Goal: Transaction & Acquisition: Purchase product/service

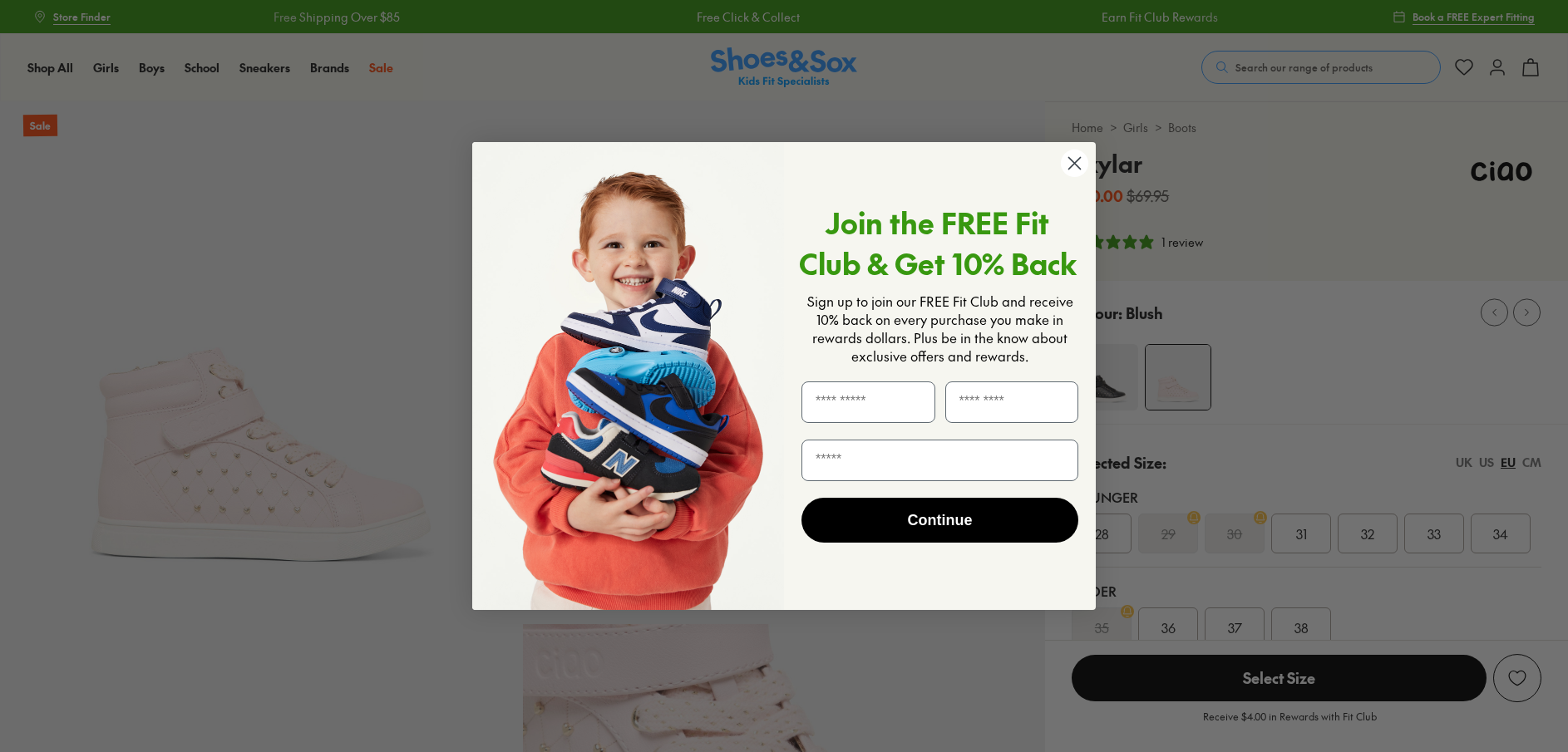
select select "*"
click at [1075, 164] on icon "Close dialog" at bounding box center [1074, 163] width 11 height 11
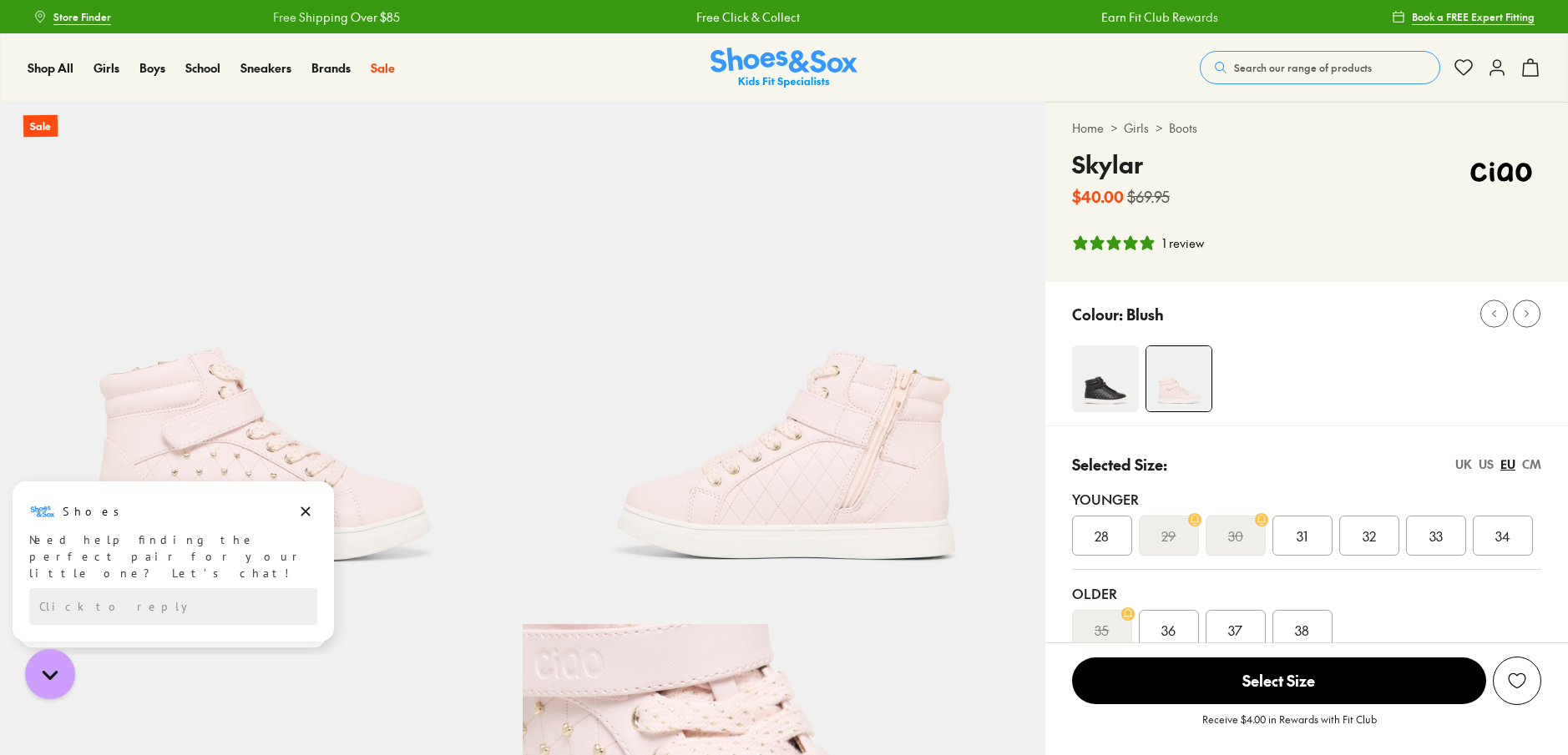
click at [1139, 129] on link "Girls" at bounding box center [1136, 128] width 25 height 17
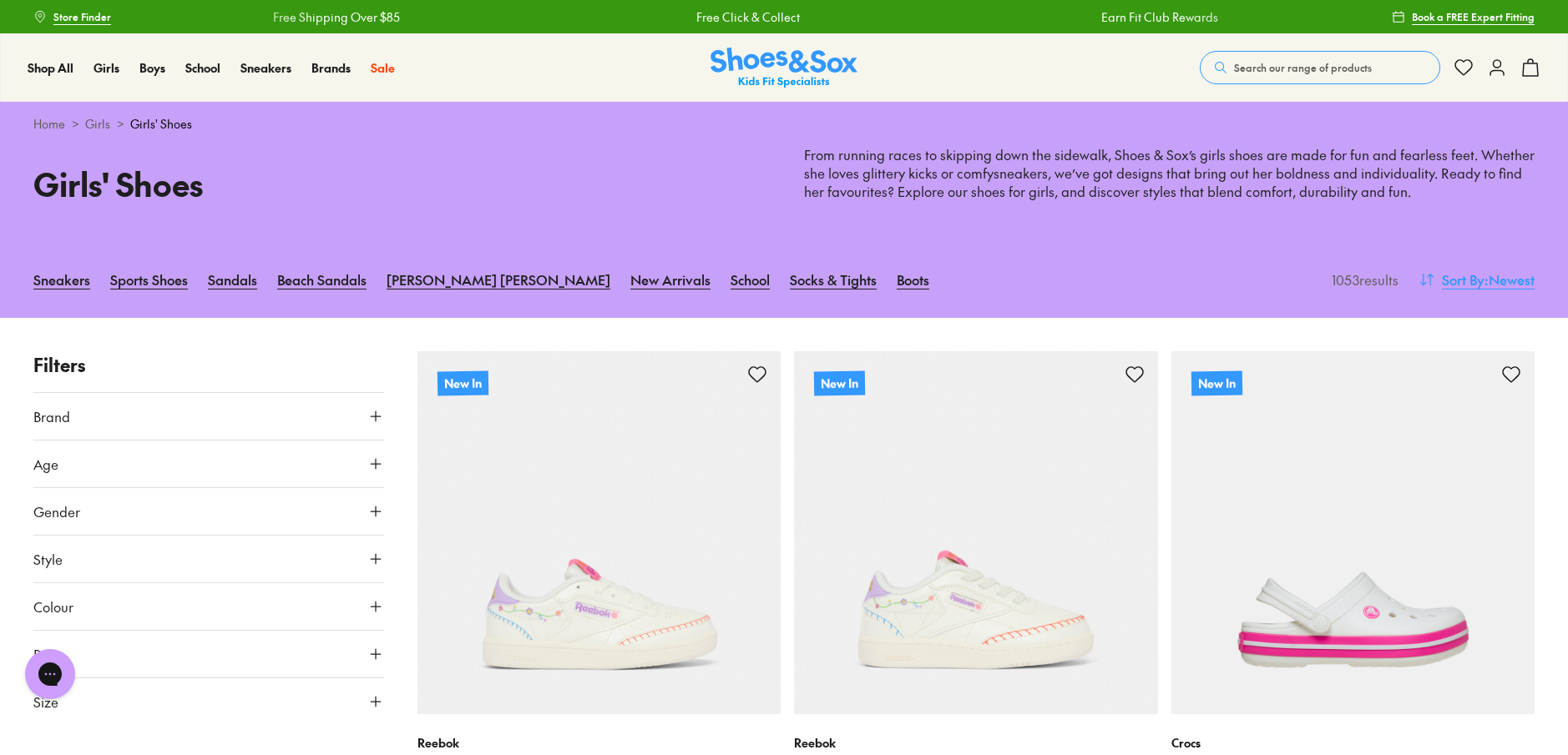
click at [1496, 279] on span ": Newest" at bounding box center [1510, 279] width 50 height 20
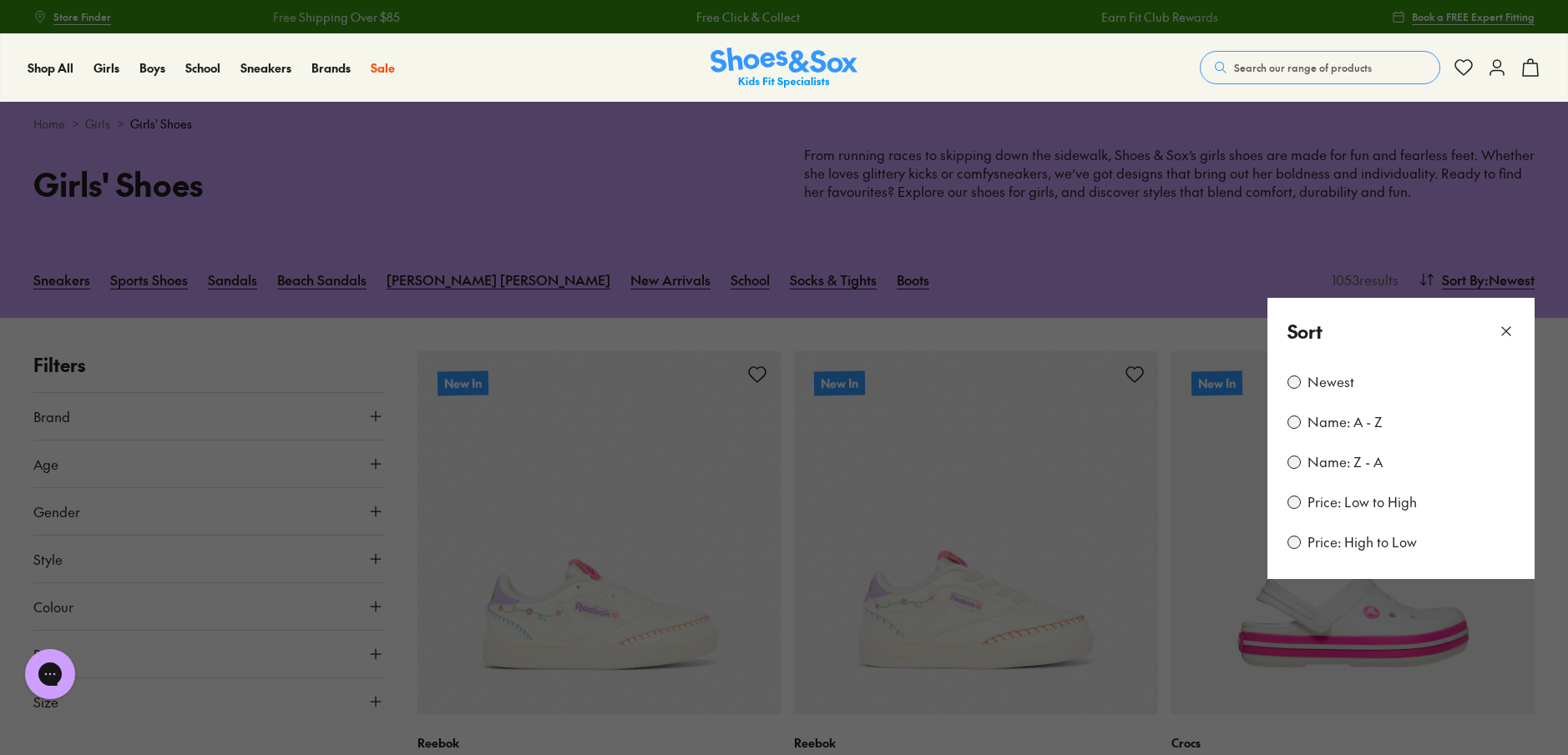
click at [1335, 505] on label "Price: Low to High" at bounding box center [1363, 502] width 110 height 18
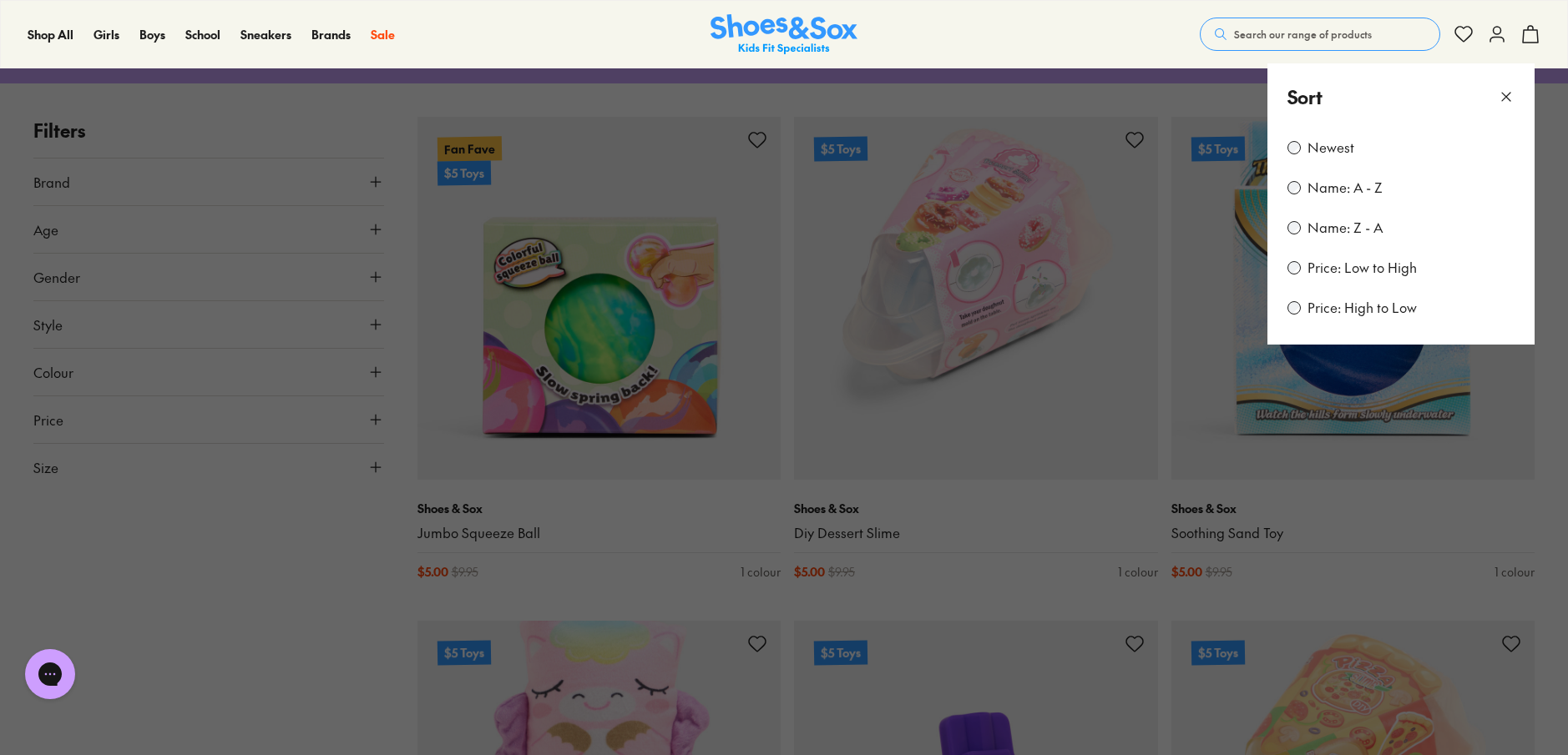
click at [1505, 97] on icon at bounding box center [1506, 97] width 17 height 17
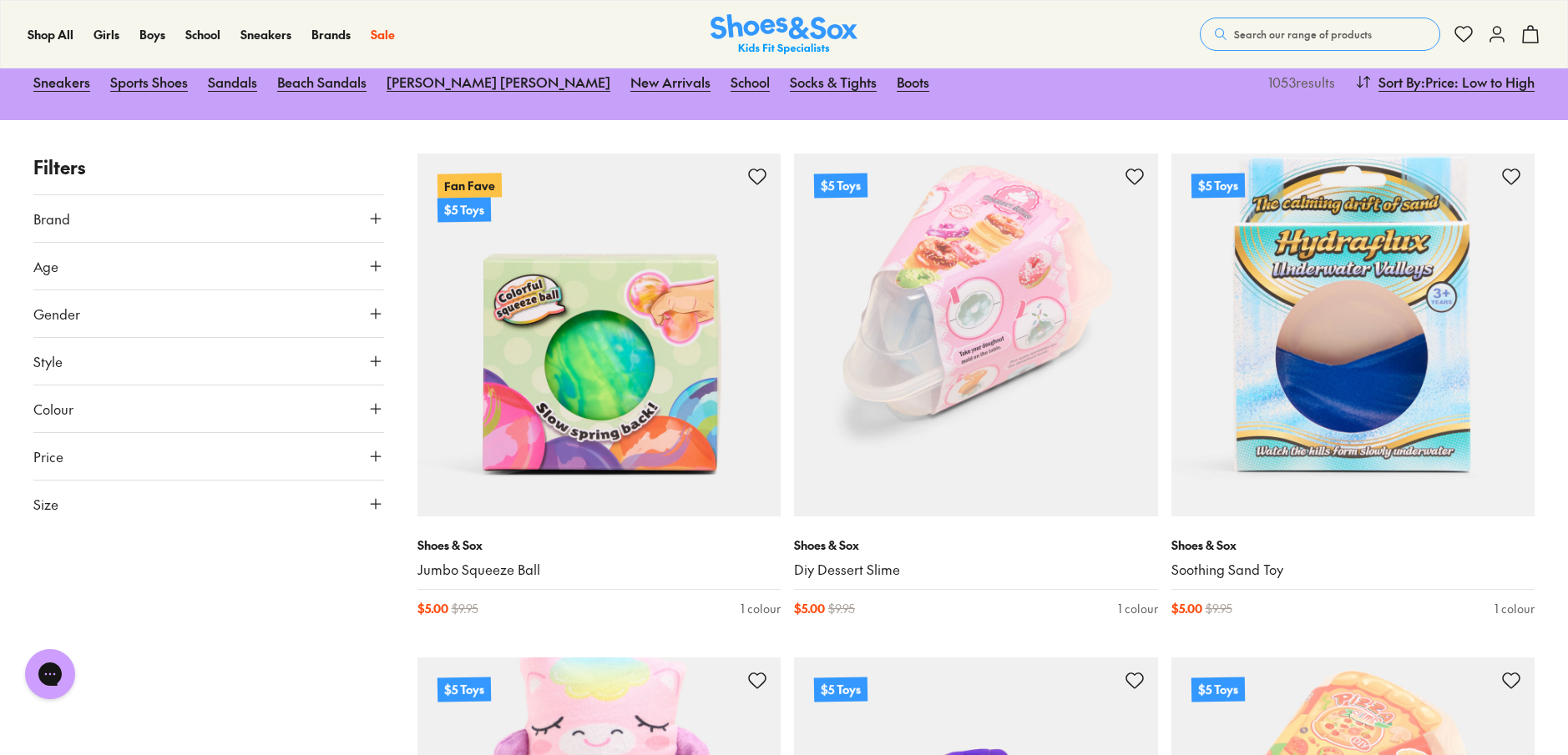
scroll to position [182, 0]
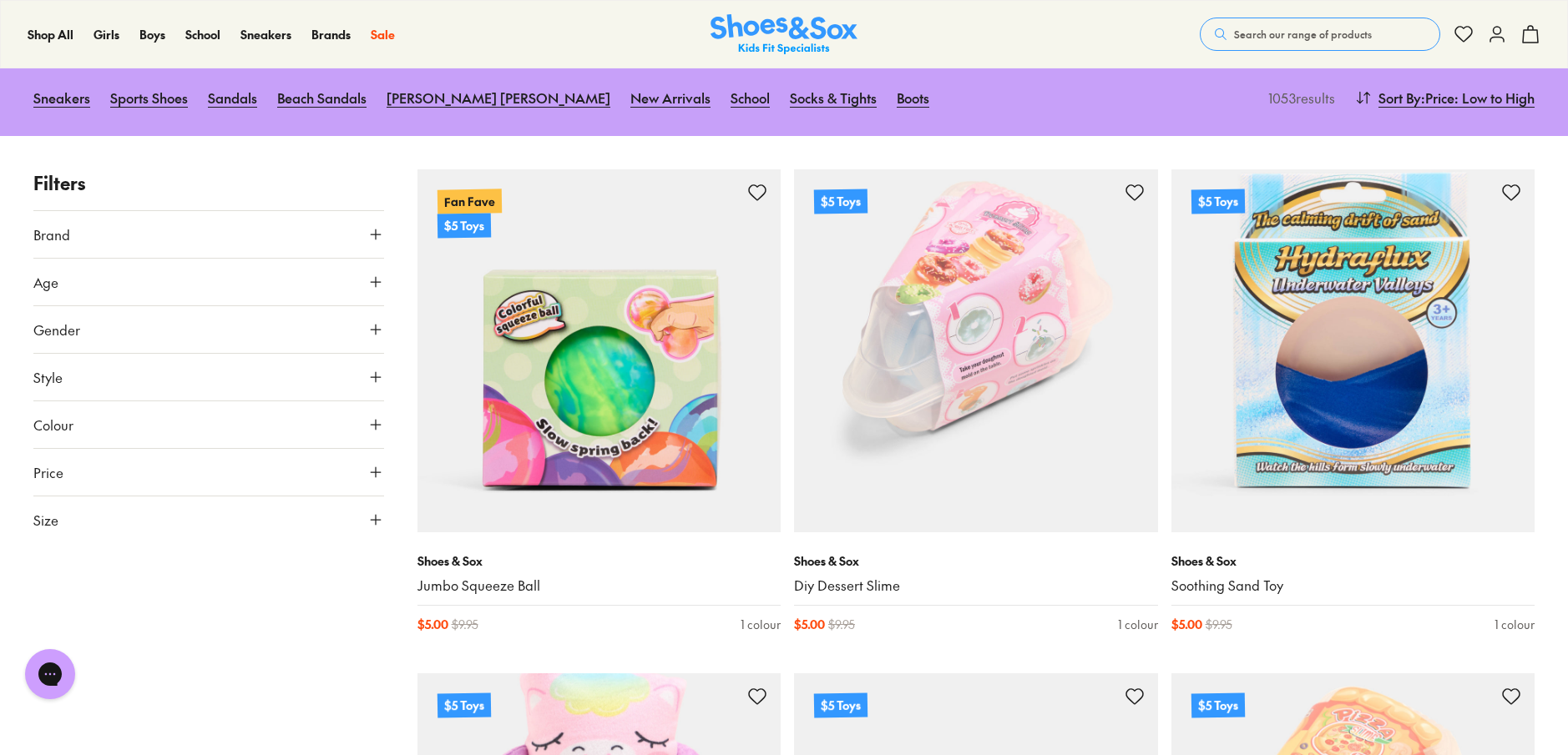
click at [247, 276] on button "Age" at bounding box center [208, 282] width 351 height 47
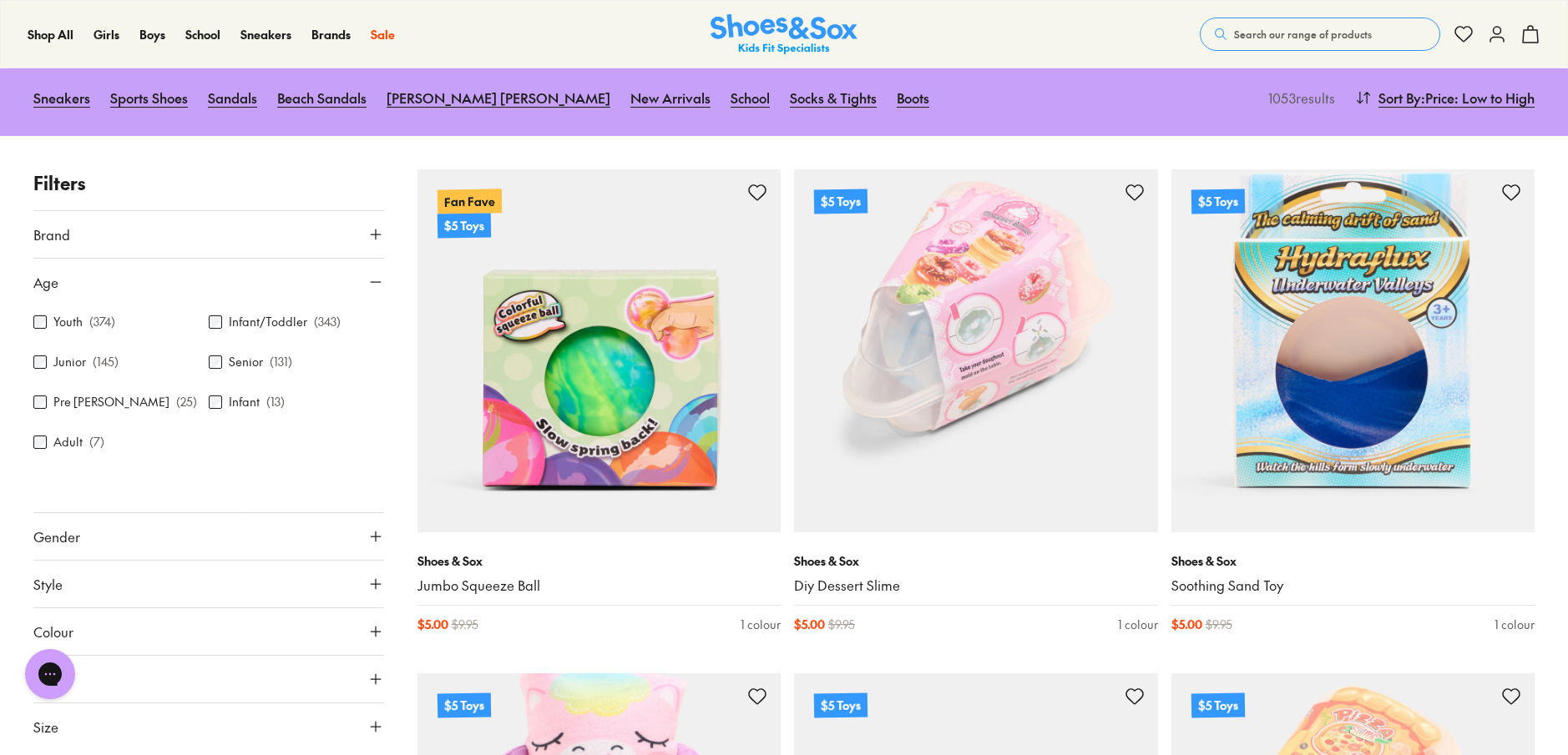
click at [379, 279] on icon at bounding box center [375, 282] width 17 height 17
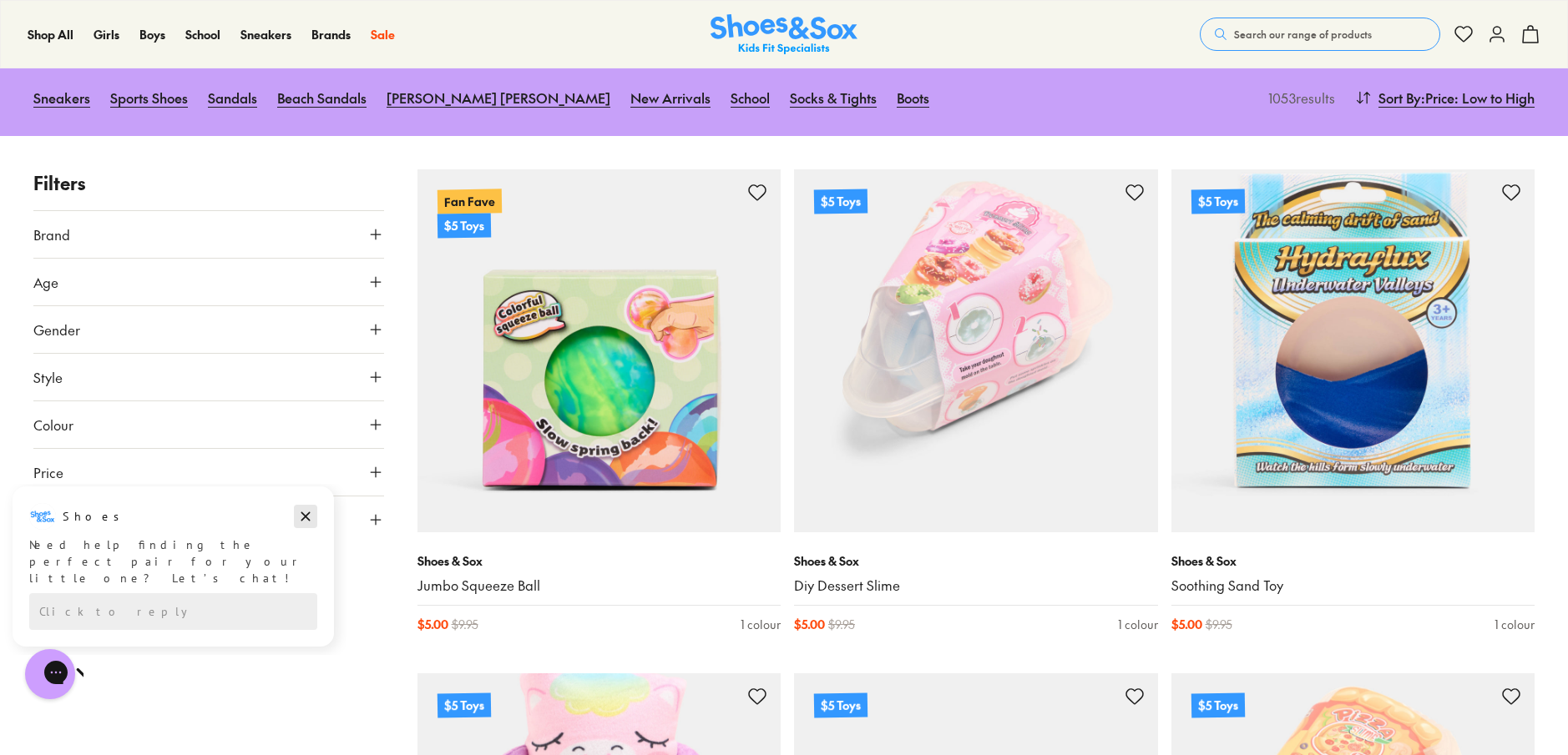
click at [303, 518] on icon "Dismiss campaign" at bounding box center [305, 517] width 10 height 10
click at [373, 373] on icon at bounding box center [375, 377] width 17 height 17
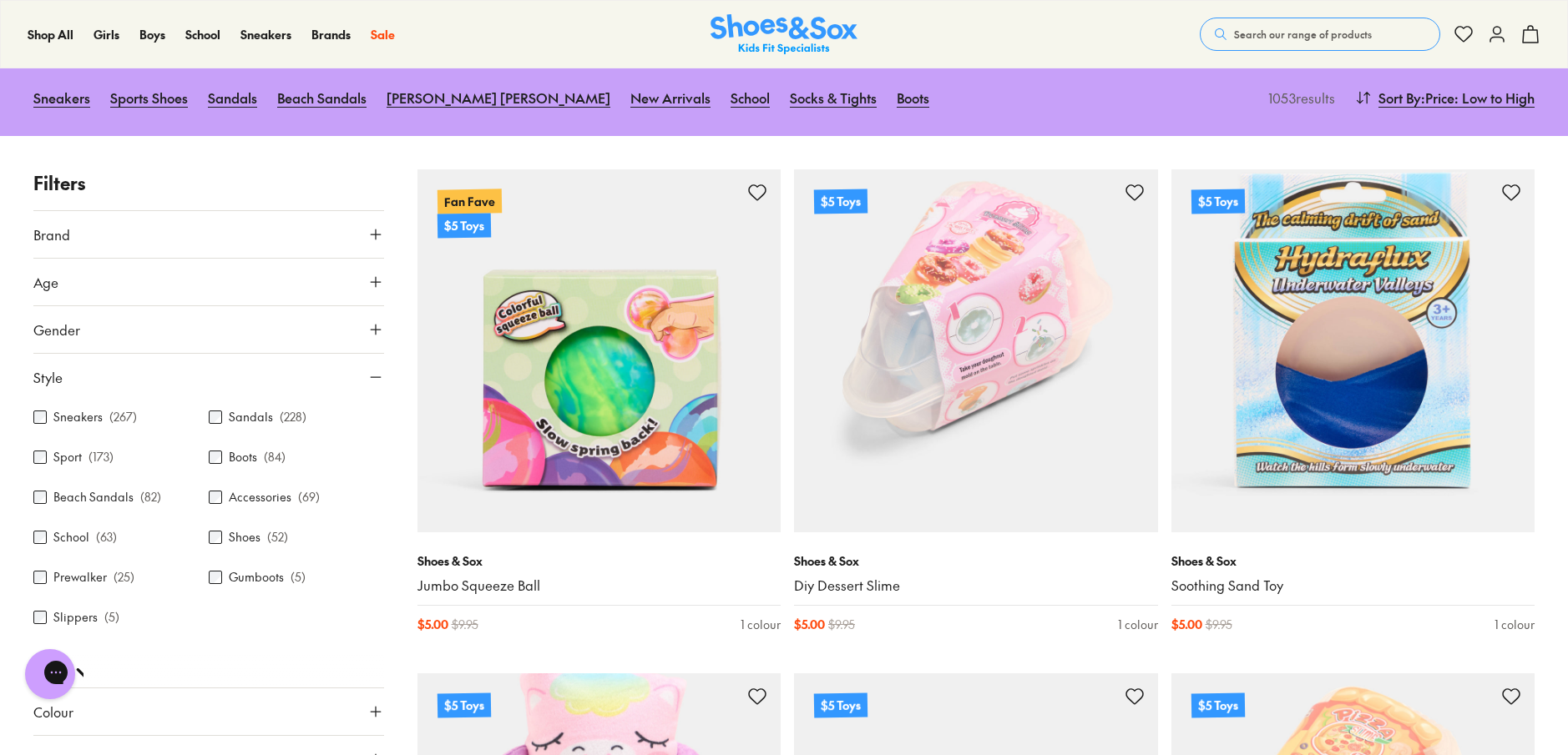
click at [373, 373] on icon at bounding box center [375, 377] width 17 height 17
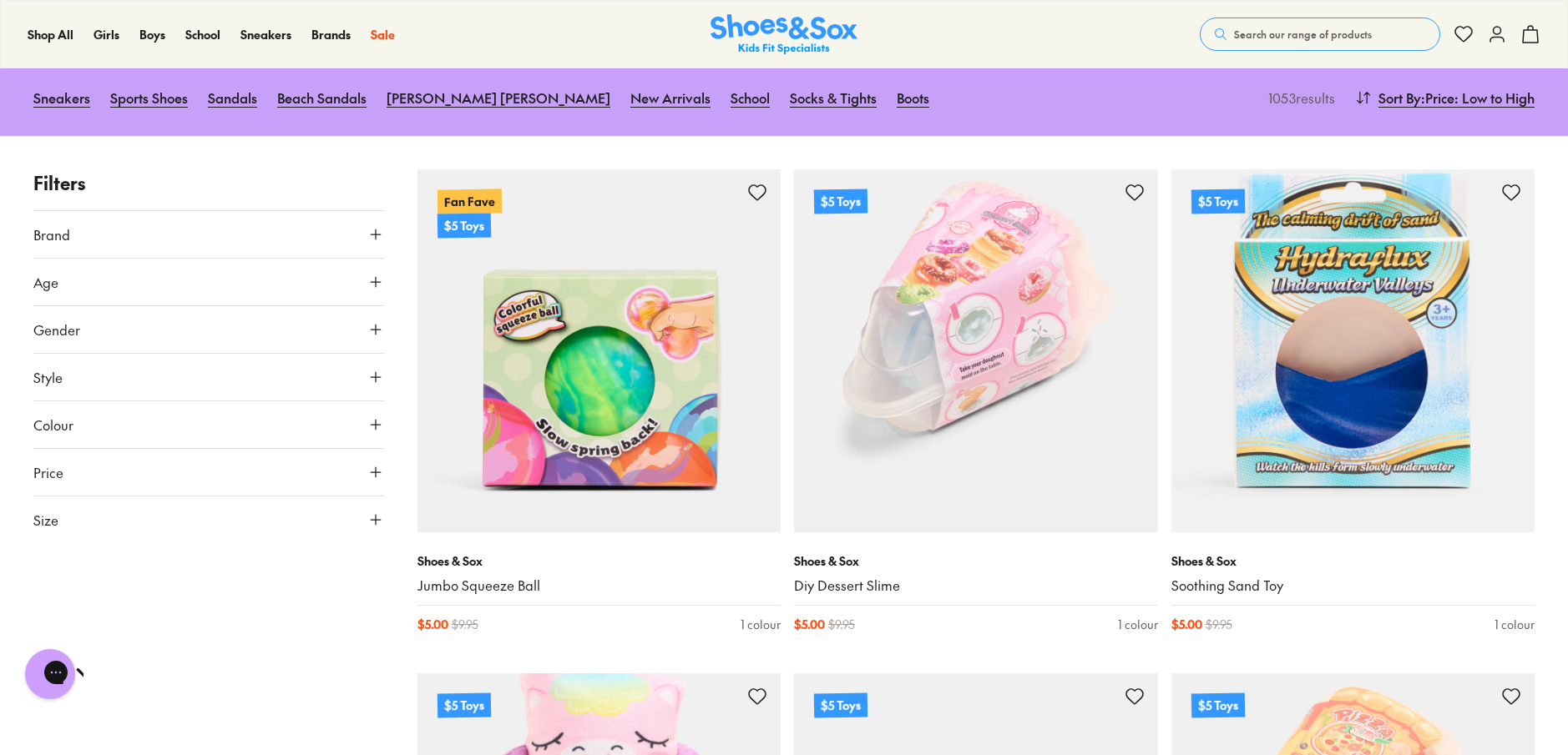
click at [377, 326] on icon at bounding box center [375, 329] width 17 height 17
click at [197, 384] on label "Girls" at bounding box center [208, 378] width 114 height 31
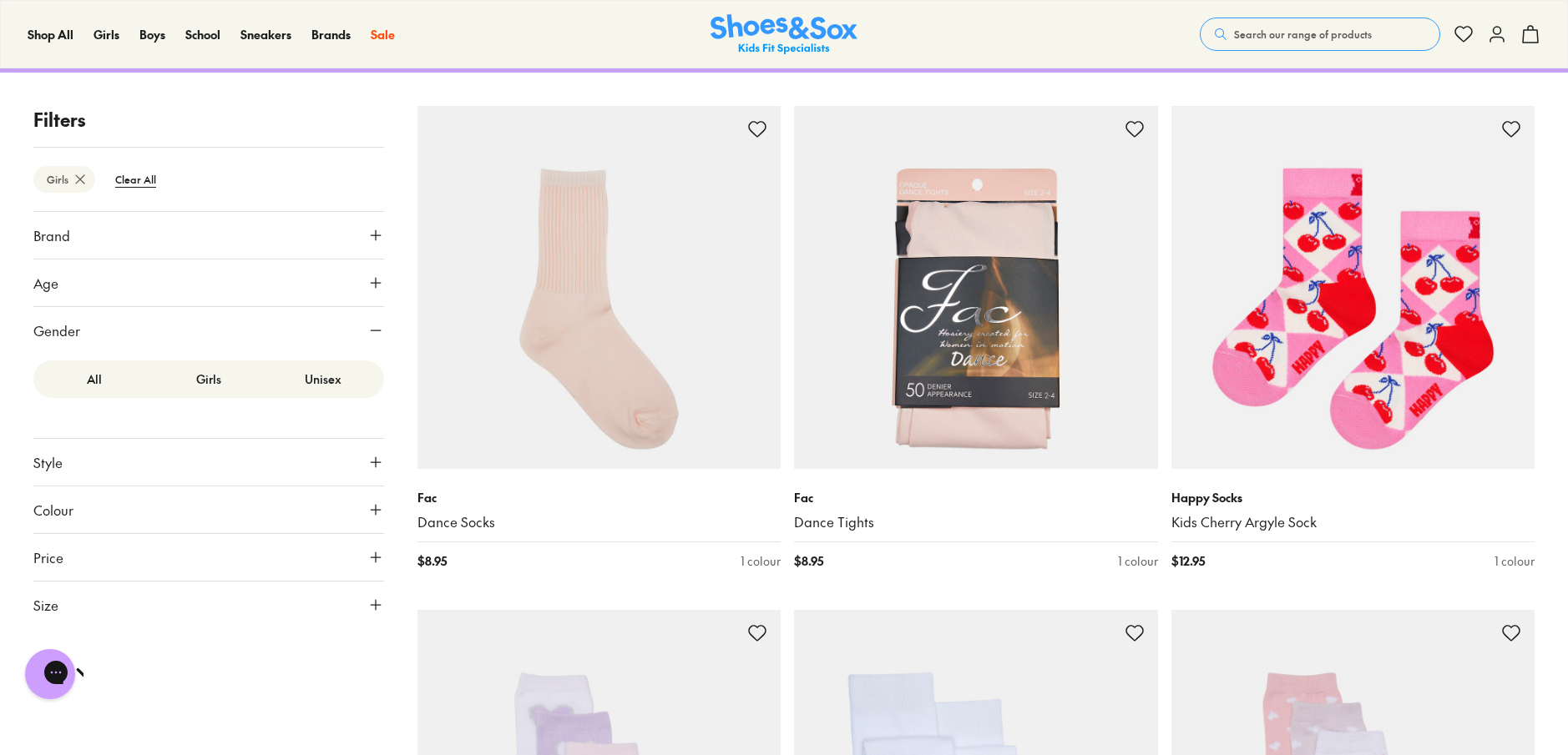
scroll to position [246, 0]
click at [258, 595] on button "Size" at bounding box center [208, 605] width 351 height 47
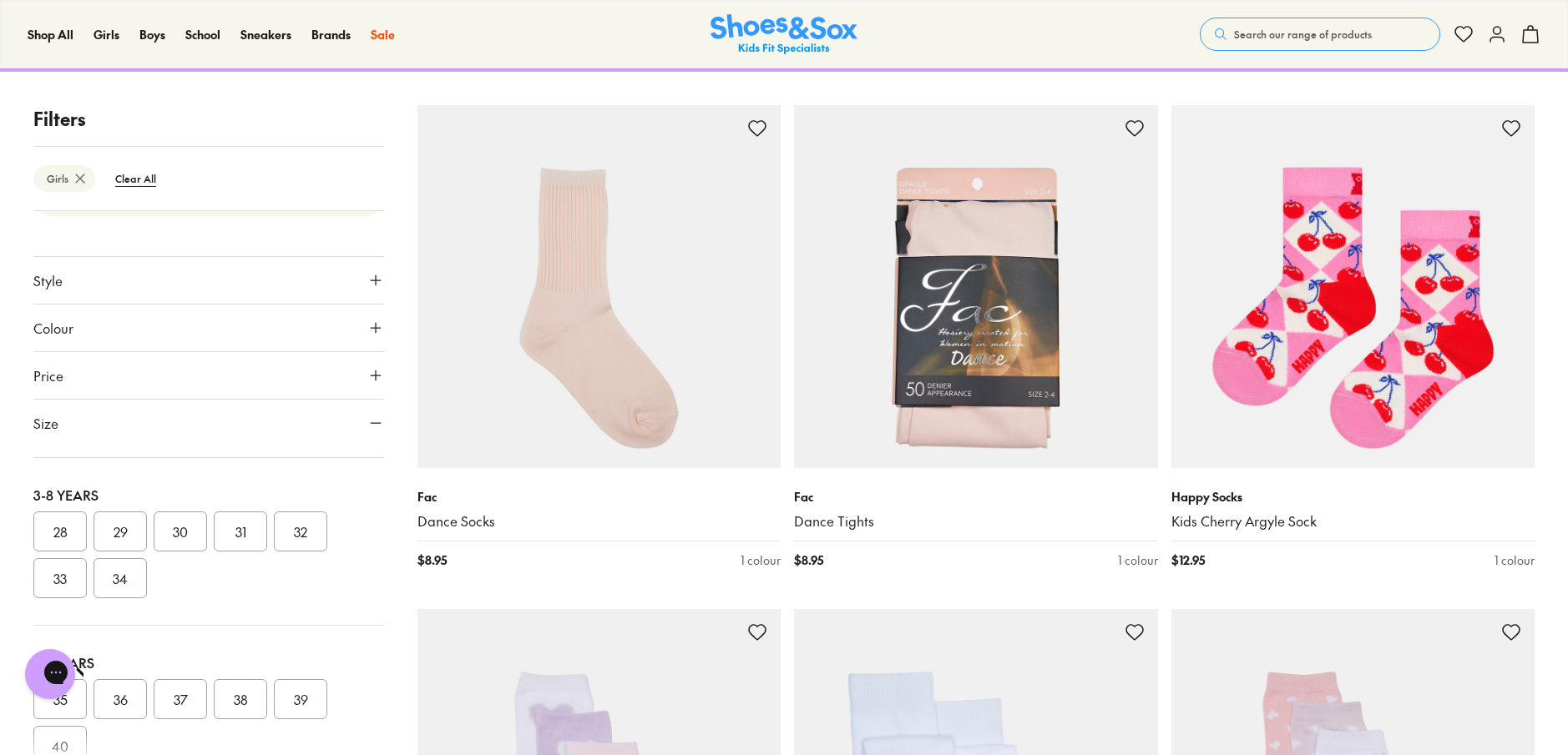
scroll to position [324, 0]
click at [55, 581] on button "33" at bounding box center [59, 576] width 53 height 40
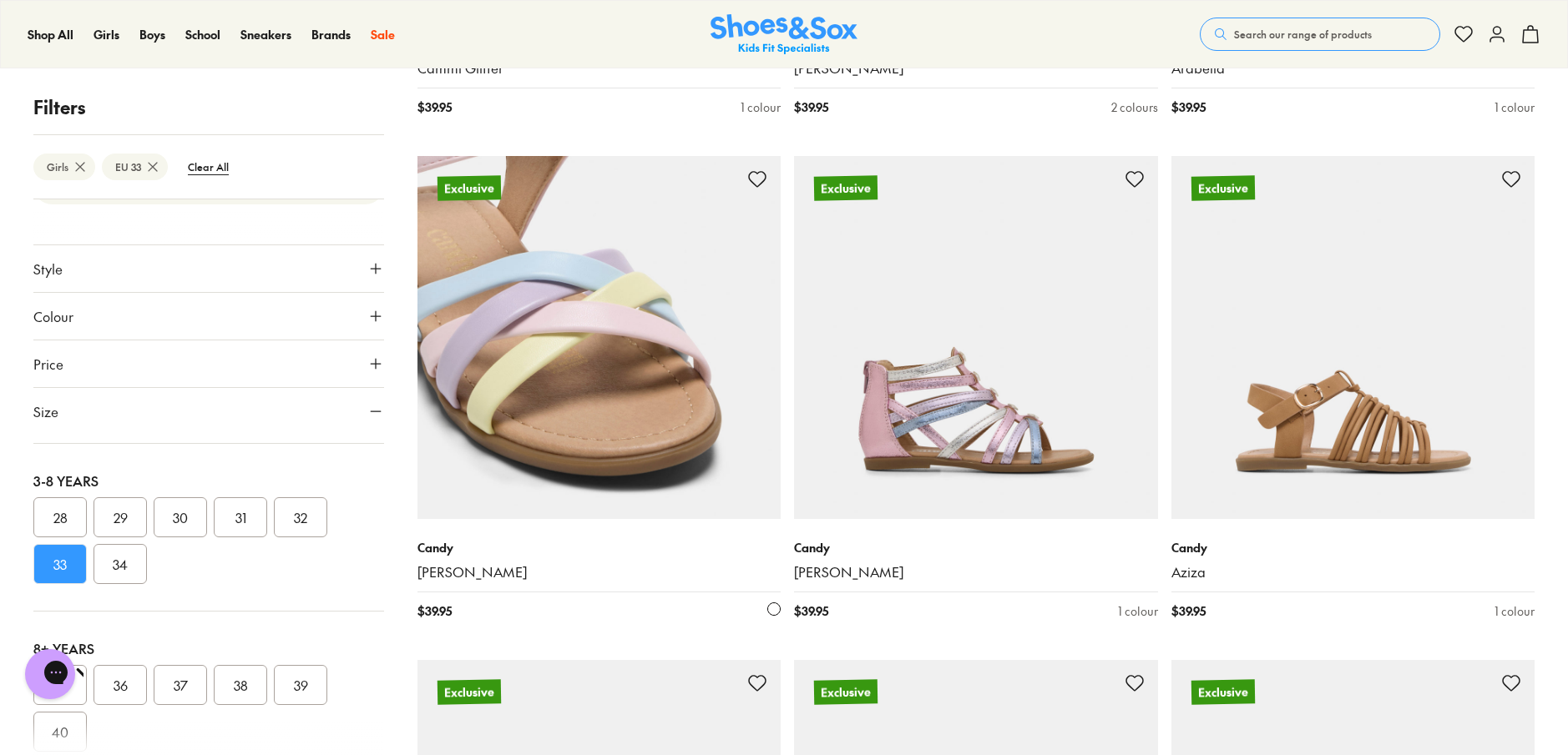
scroll to position [2730, 0]
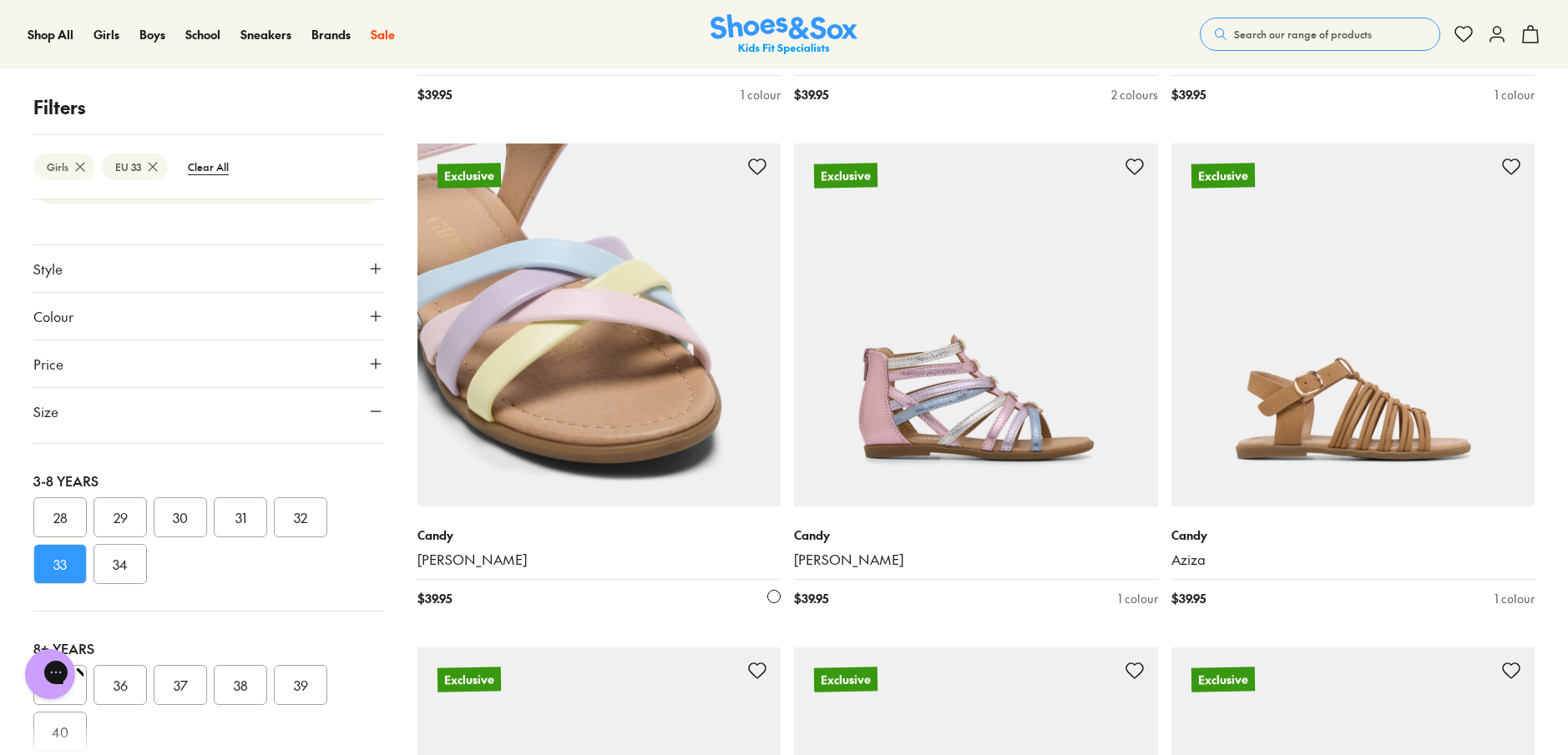
click at [549, 349] on img at bounding box center [600, 325] width 364 height 364
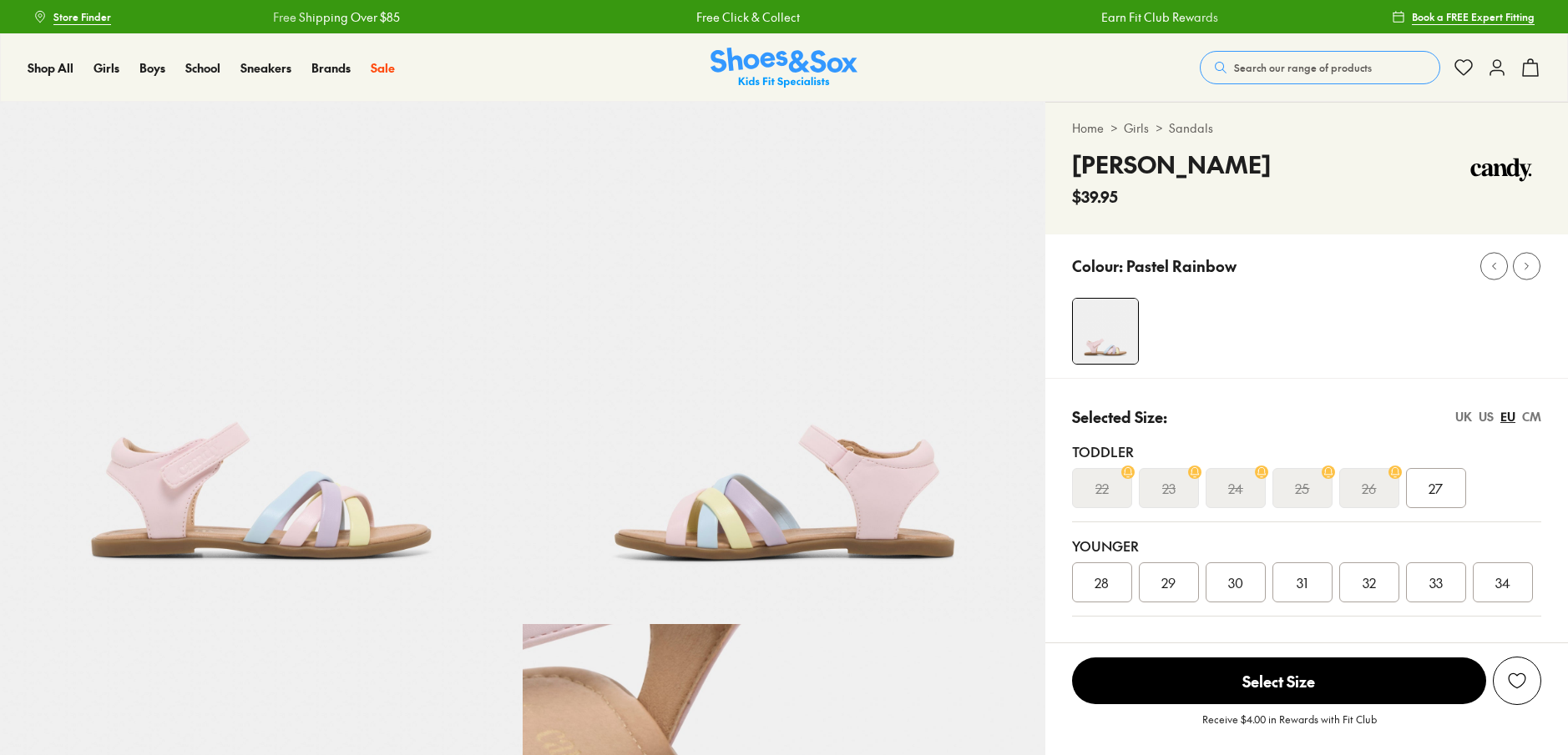
select select "*"
click at [1437, 588] on span "33" at bounding box center [1436, 582] width 13 height 20
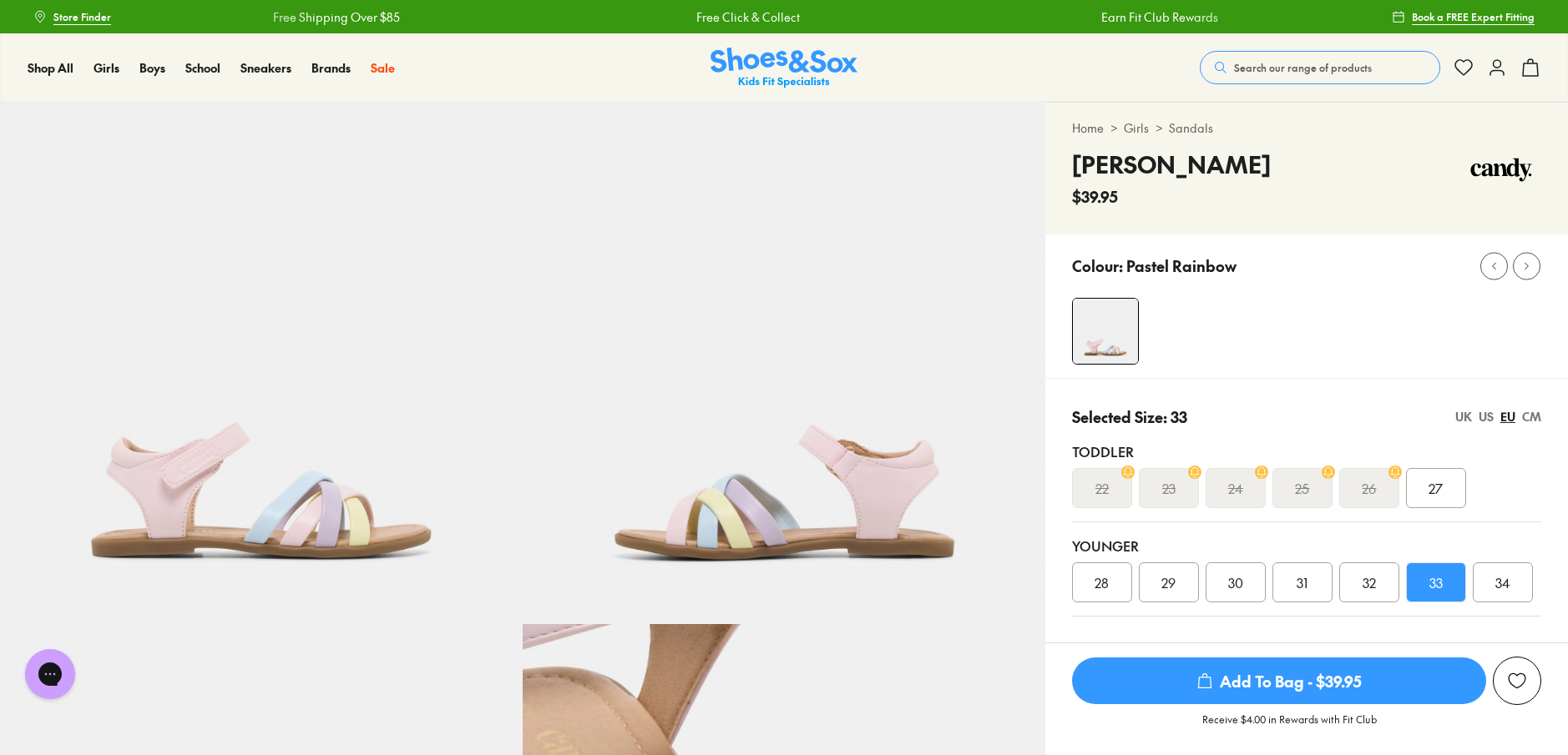
click at [1256, 679] on span "Add To Bag - $39.95" at bounding box center [1279, 681] width 414 height 47
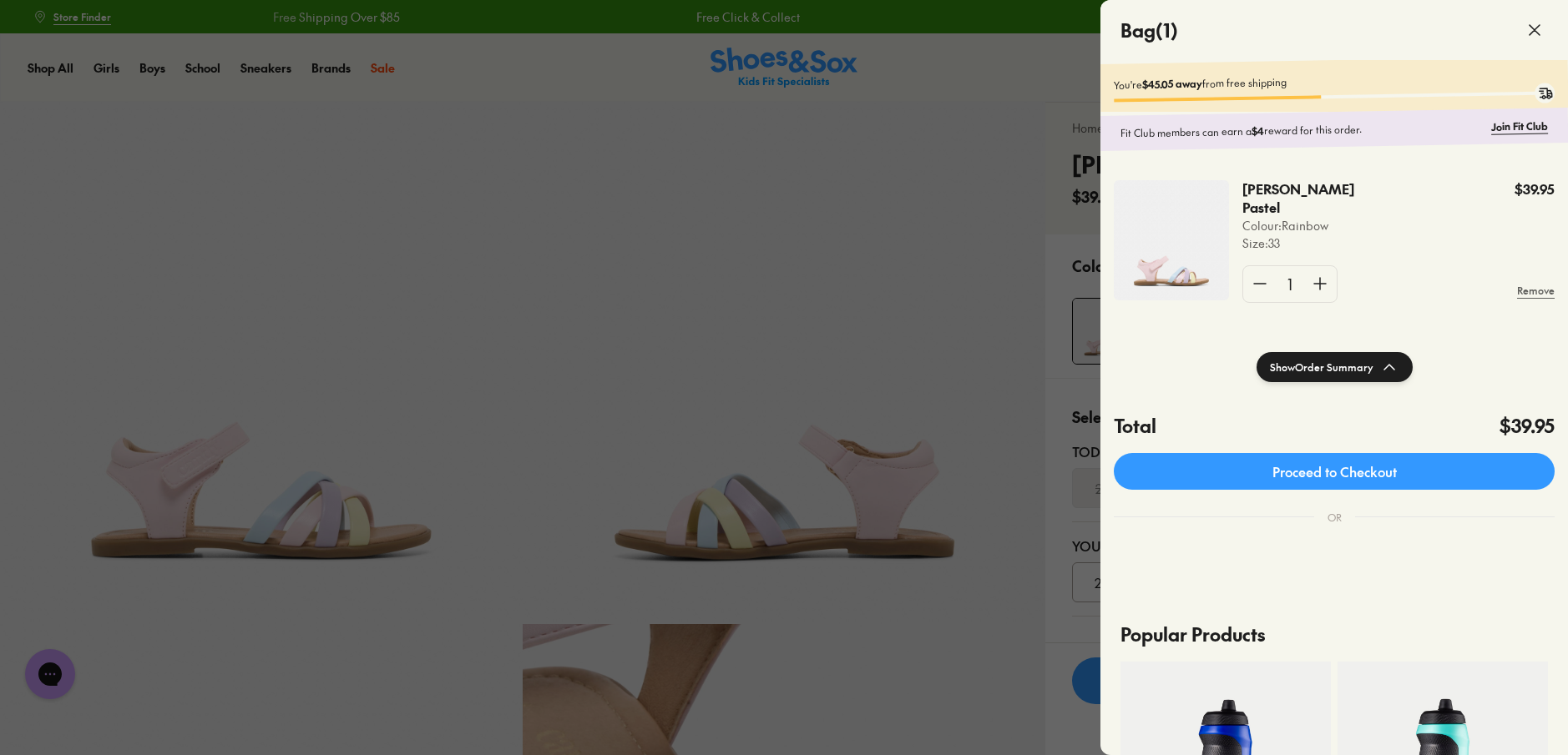
click at [1538, 30] on icon at bounding box center [1534, 30] width 20 height 20
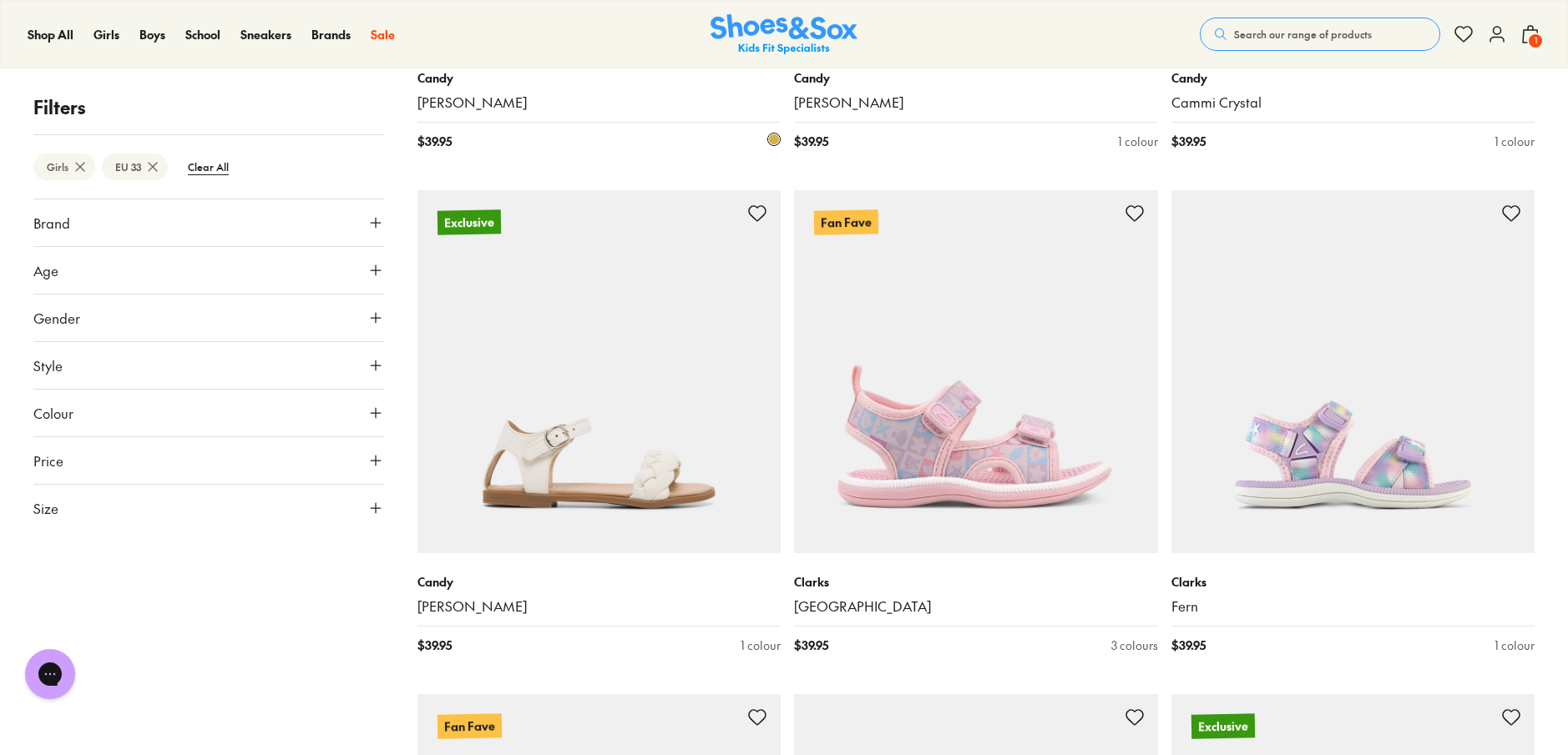
scroll to position [3697, 0]
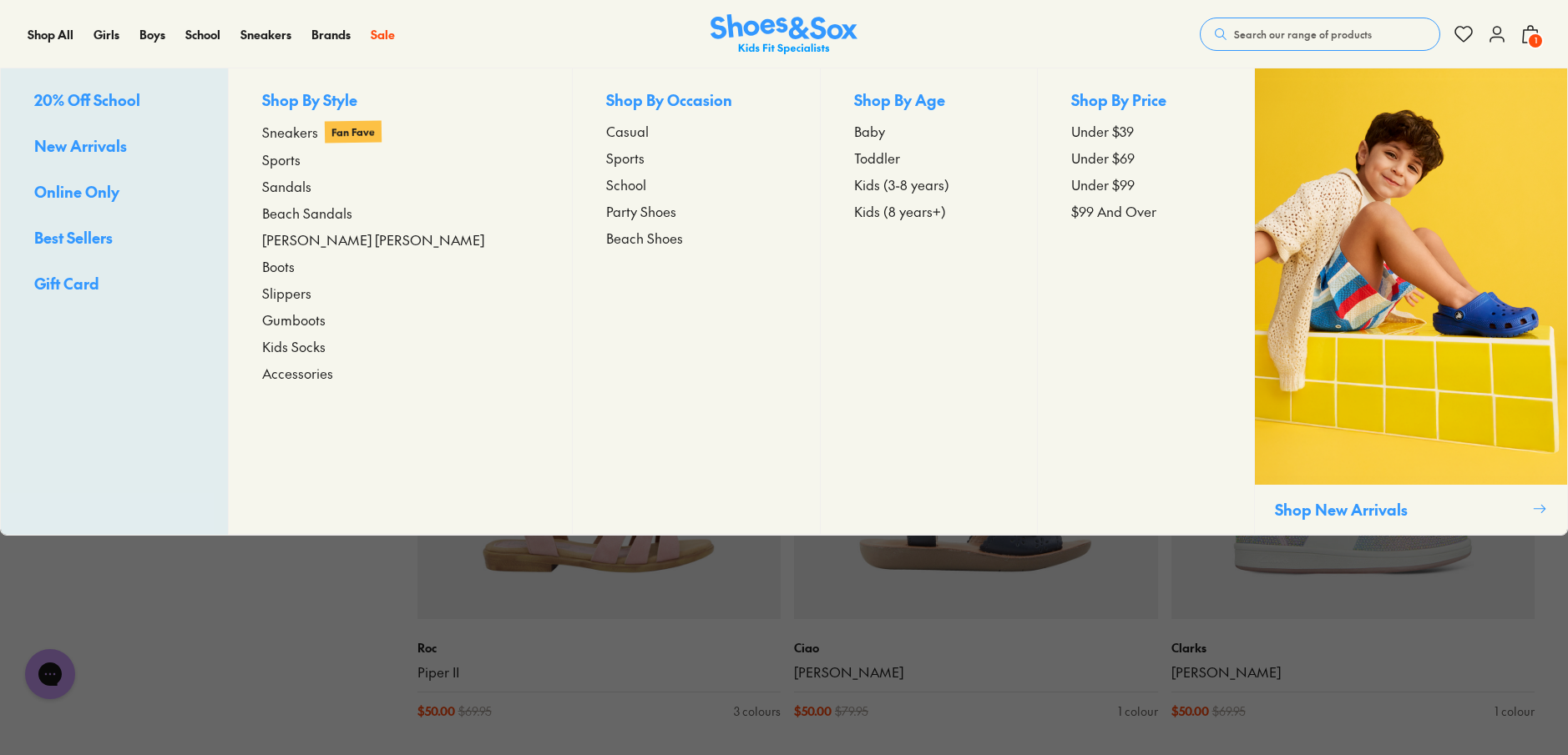
scroll to position [10188, 0]
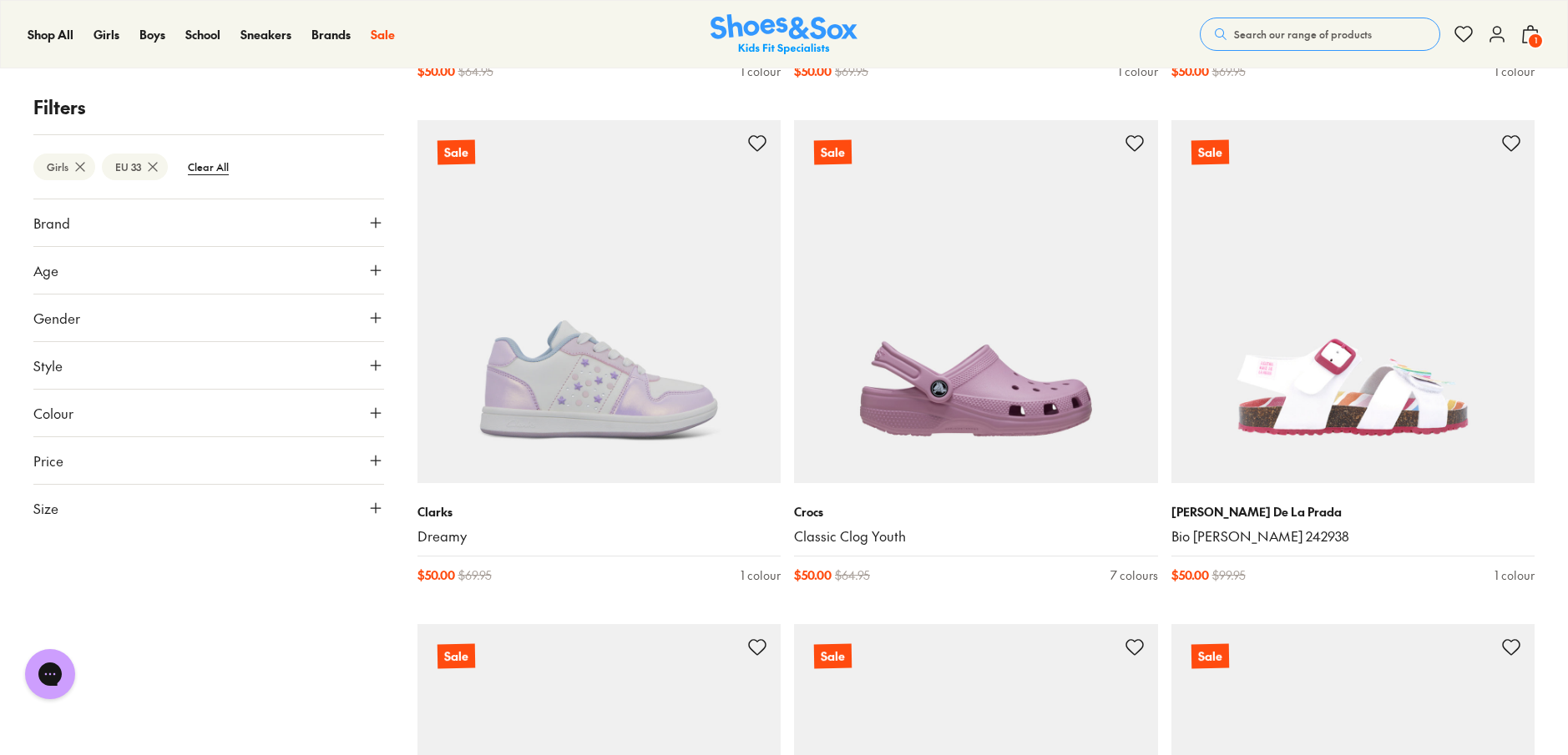
scroll to position [9814, 0]
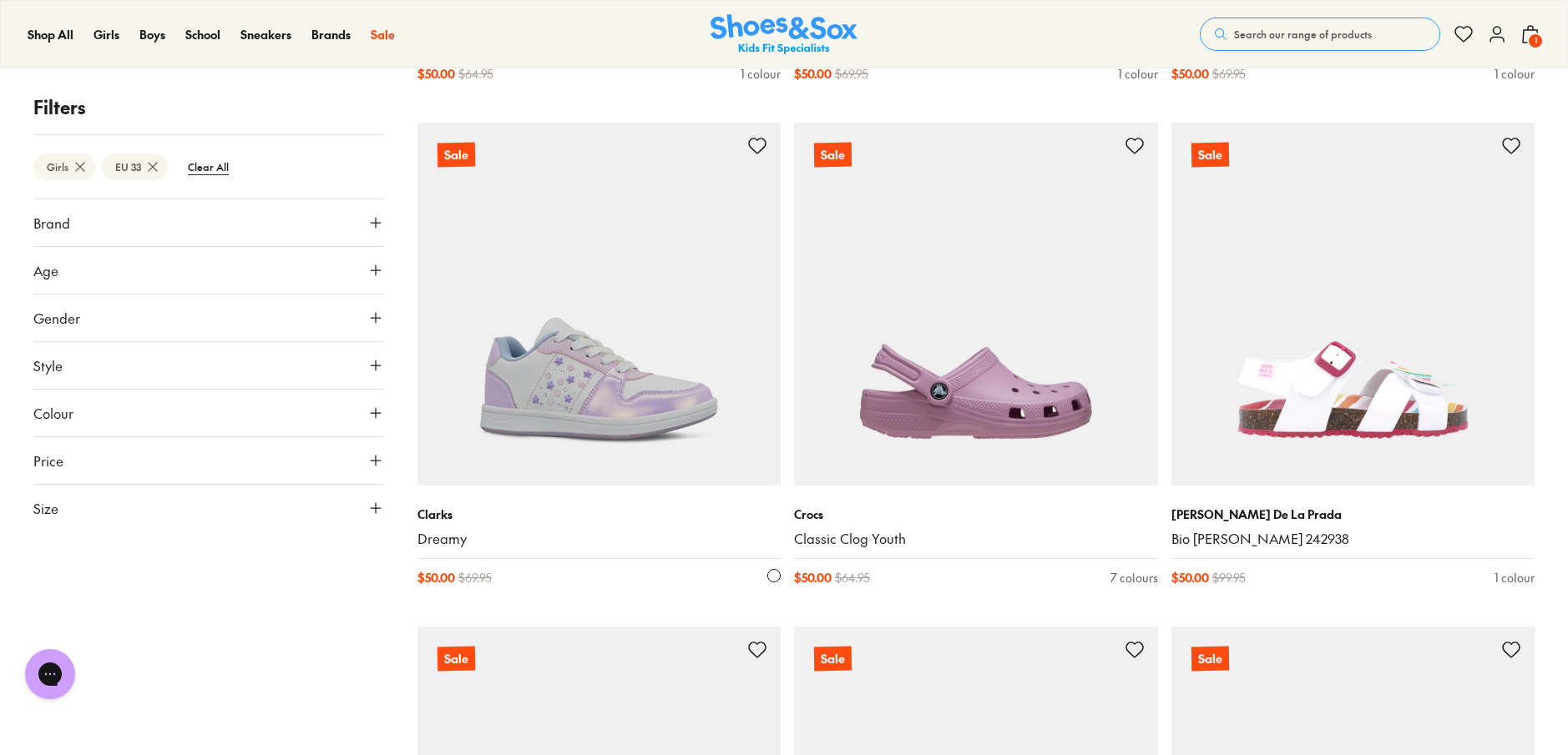
click at [604, 383] on img at bounding box center [600, 304] width 364 height 364
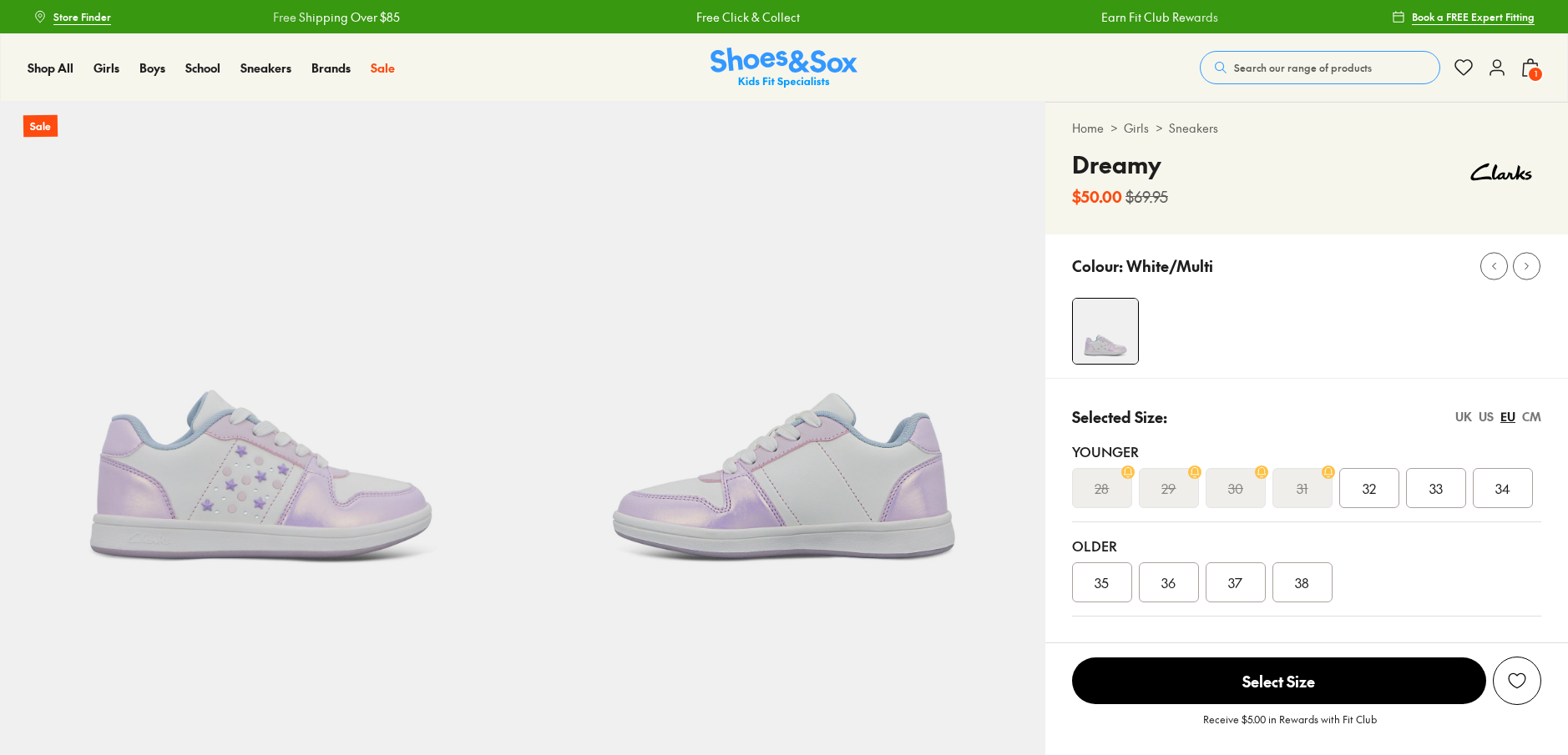
select select "*"
click at [1433, 484] on span "33" at bounding box center [1436, 488] width 13 height 20
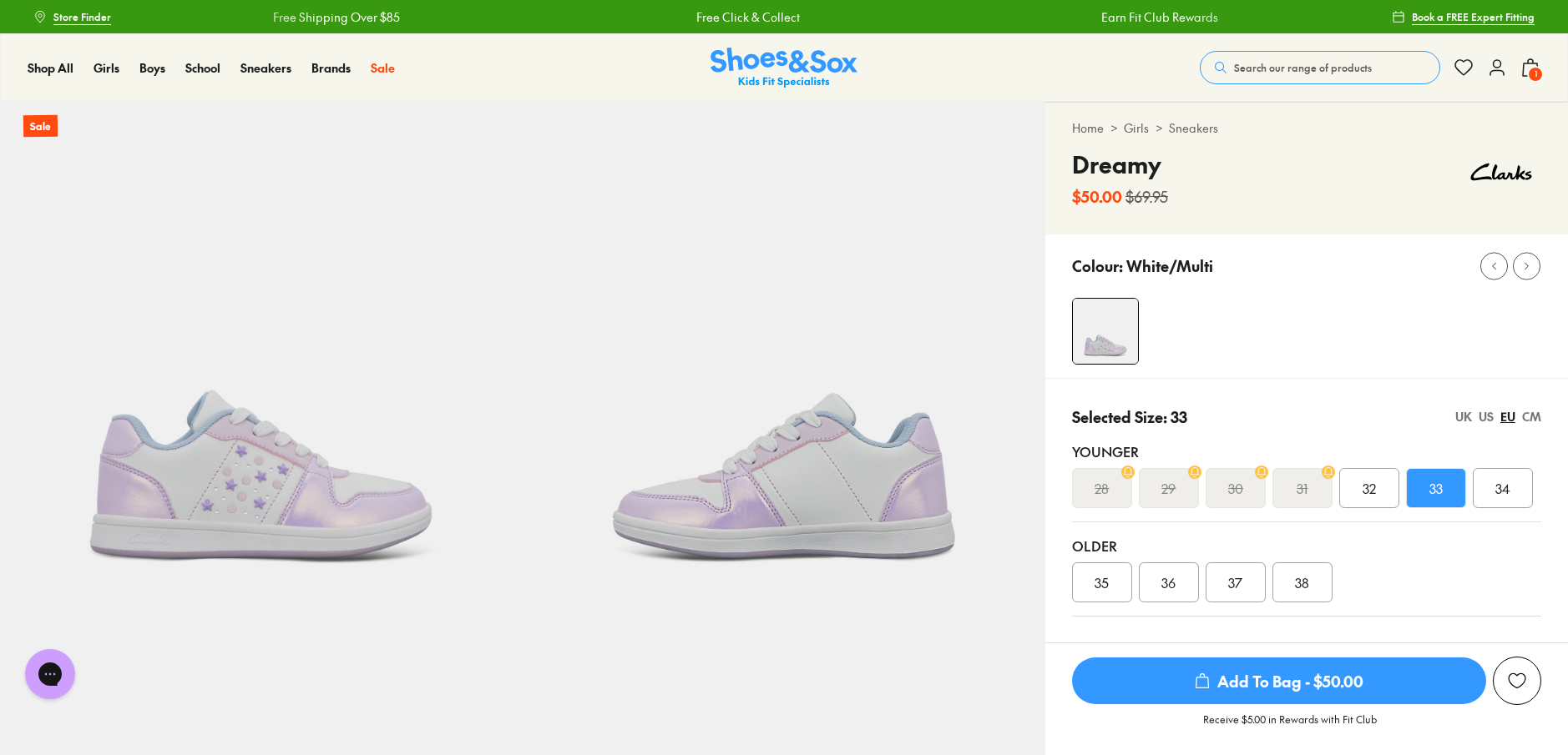
click at [1251, 682] on span "Add To Bag - $50.00" at bounding box center [1279, 681] width 414 height 47
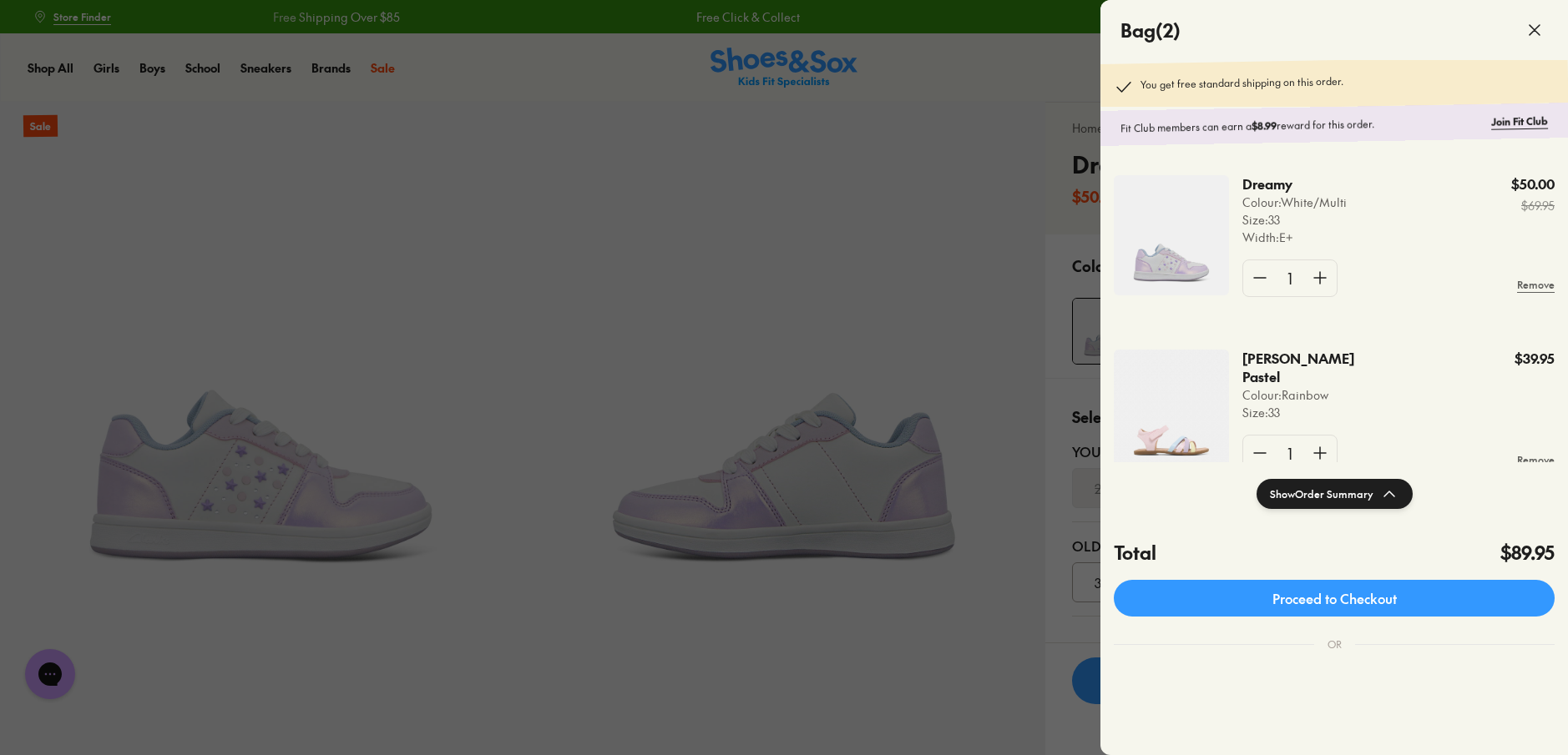
click at [1536, 33] on icon at bounding box center [1534, 30] width 20 height 20
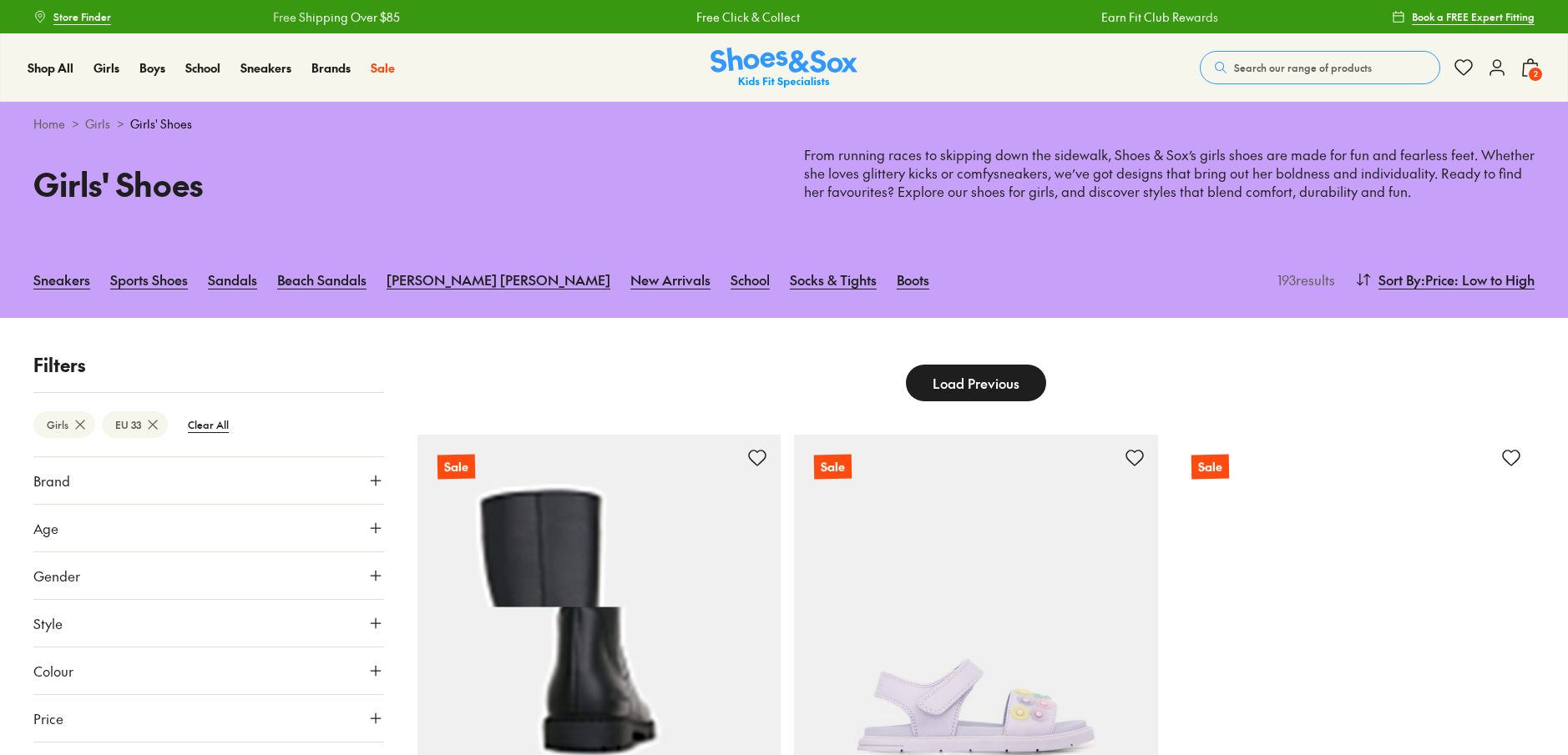
scroll to position [4229, 0]
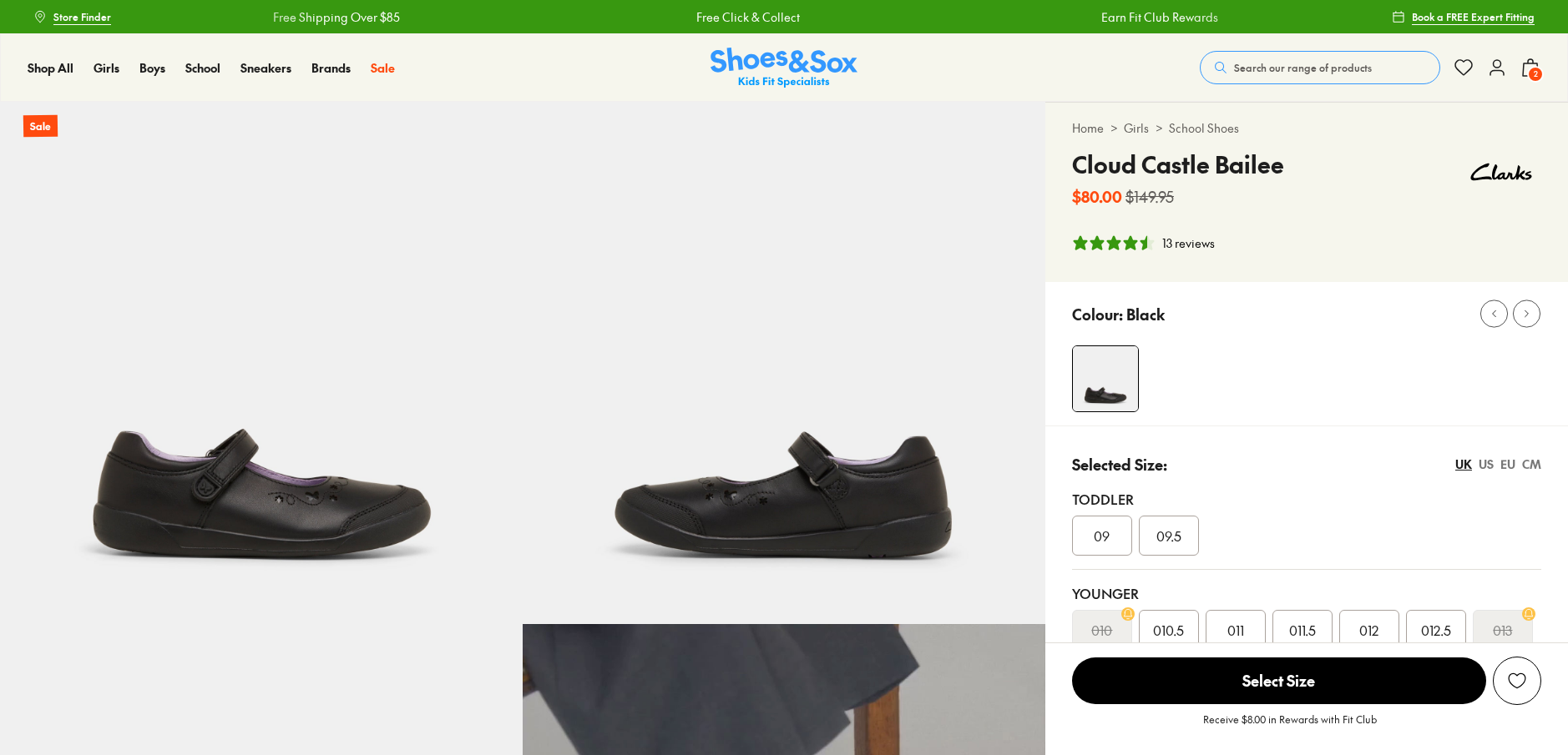
select select "*"
